Goal: Navigation & Orientation: Find specific page/section

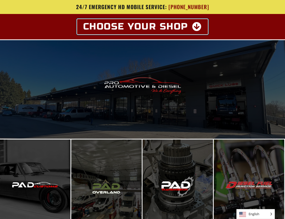
click at [199, 27] on icon at bounding box center [197, 26] width 10 height 9
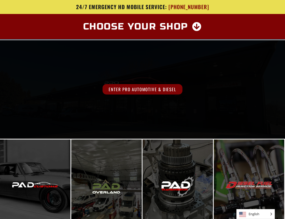
click at [139, 89] on span "Enter Pro Automotive & Diesel" at bounding box center [142, 89] width 80 height 10
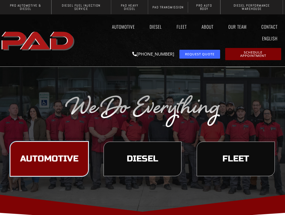
click at [64, 161] on span "Automotive" at bounding box center [49, 159] width 58 height 9
